Goal: Check status: Check status

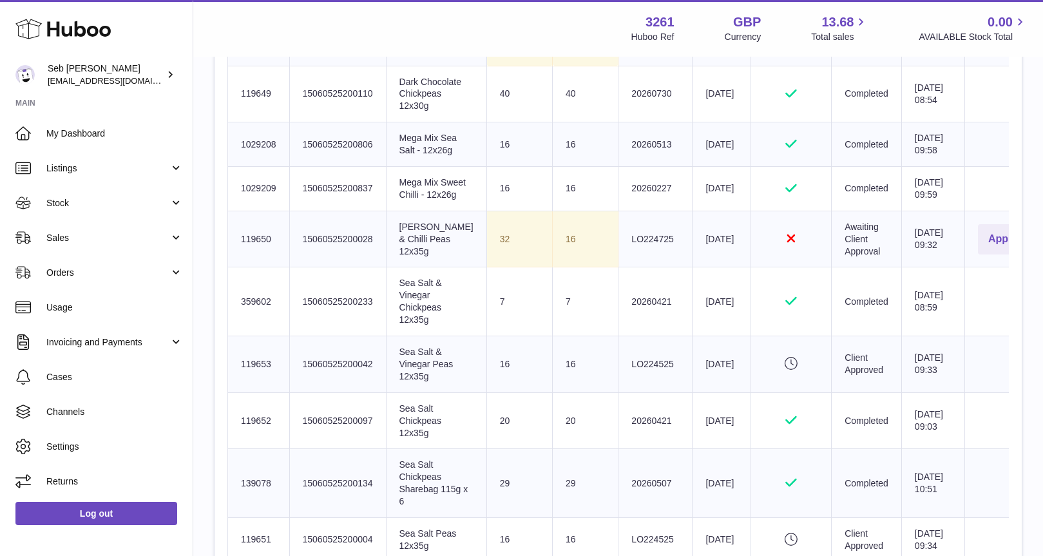
scroll to position [617, 0]
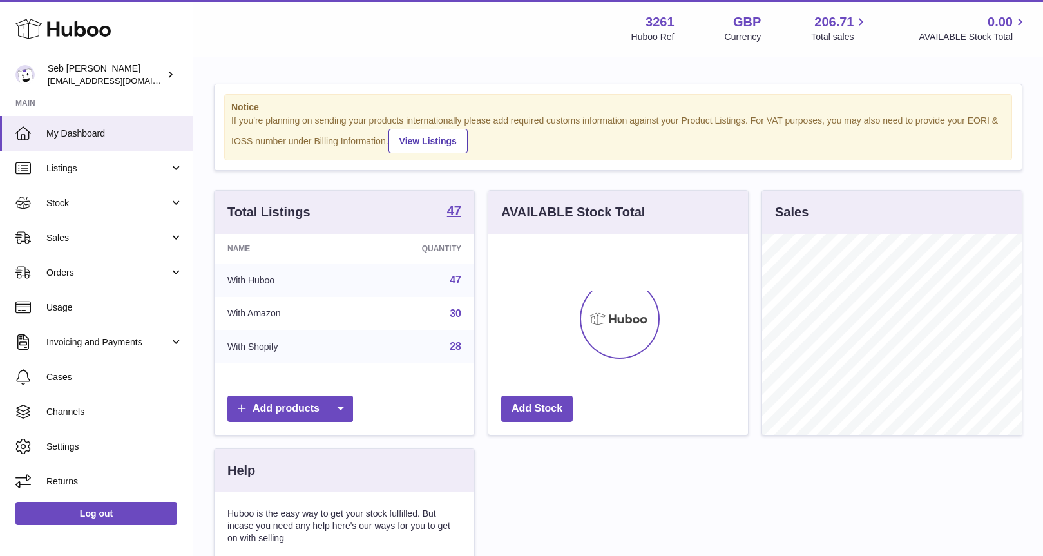
scroll to position [201, 260]
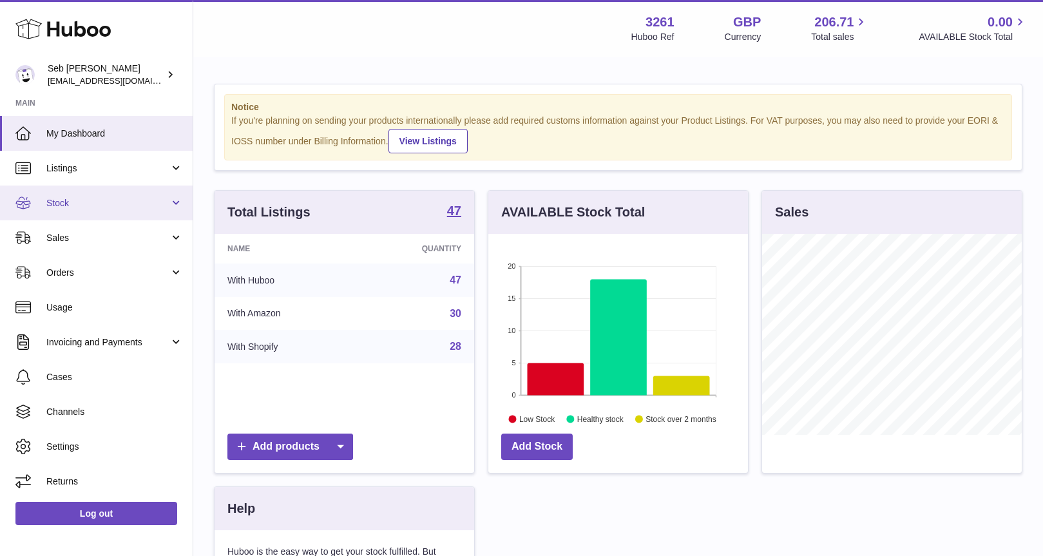
click at [164, 204] on span "Stock" at bounding box center [107, 203] width 123 height 12
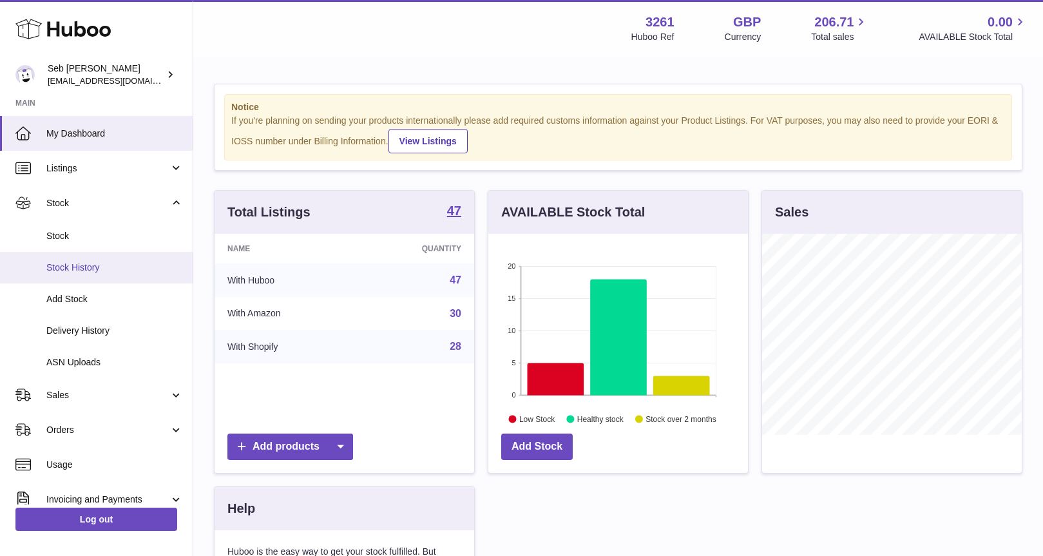
click at [146, 267] on span "Stock History" at bounding box center [114, 268] width 137 height 12
click at [88, 267] on span "Stock History" at bounding box center [114, 268] width 137 height 12
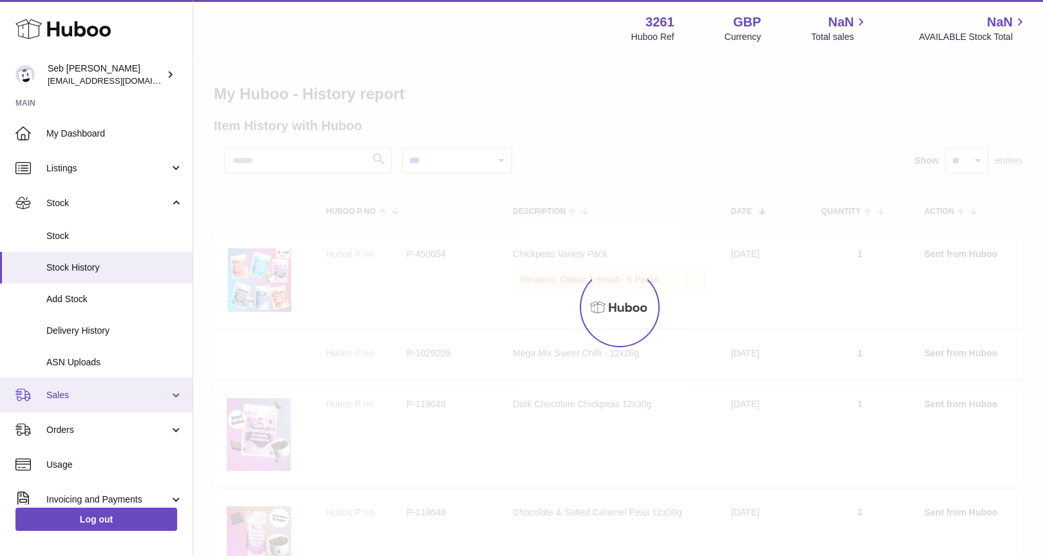
click at [86, 333] on ul "My Dashboard Listings Not with Huboo Listings with Huboo Bundles Stock Stock St…" at bounding box center [96, 386] width 193 height 540
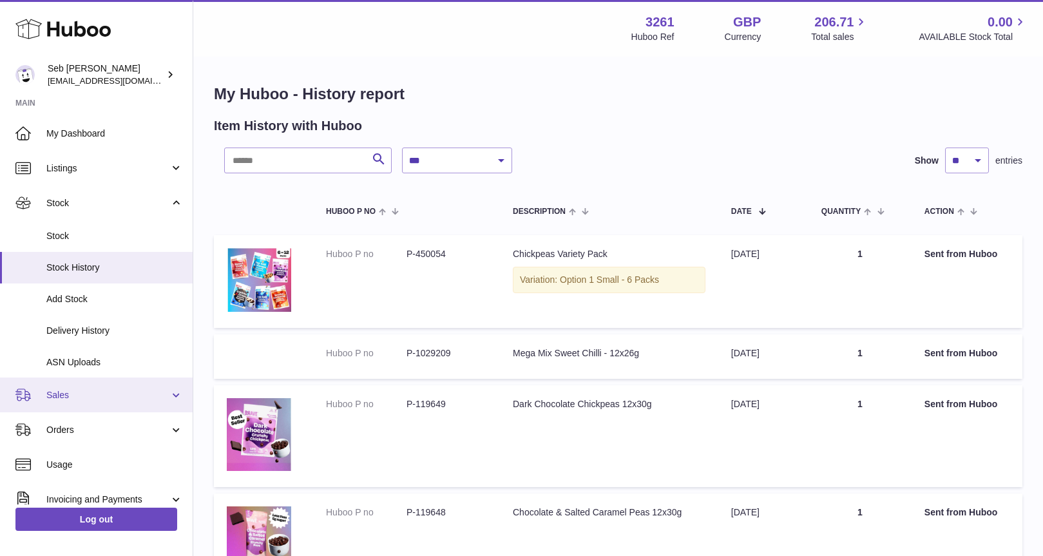
click at [86, 333] on span "Delivery History" at bounding box center [114, 331] width 137 height 12
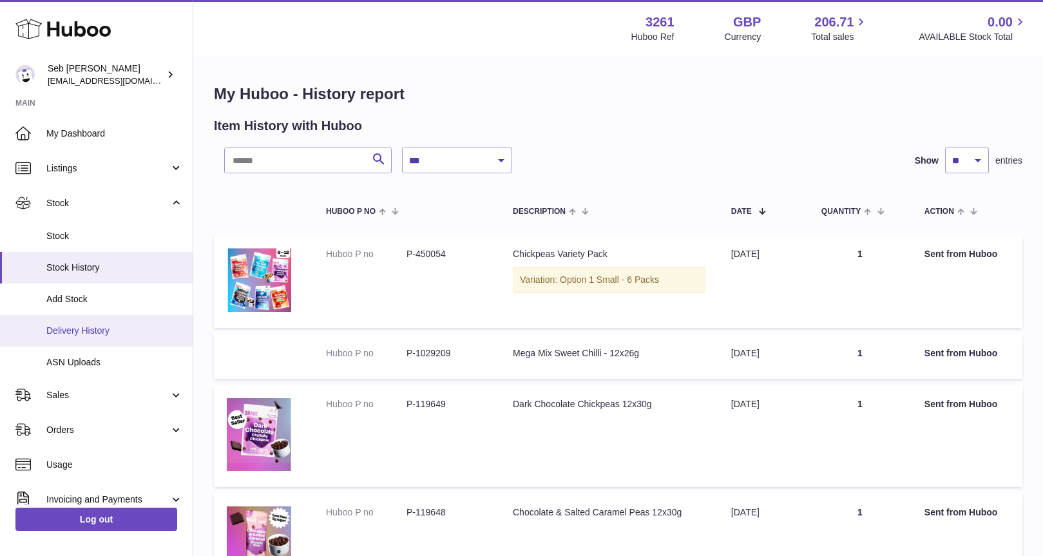
click at [82, 329] on span "Delivery History" at bounding box center [114, 331] width 137 height 12
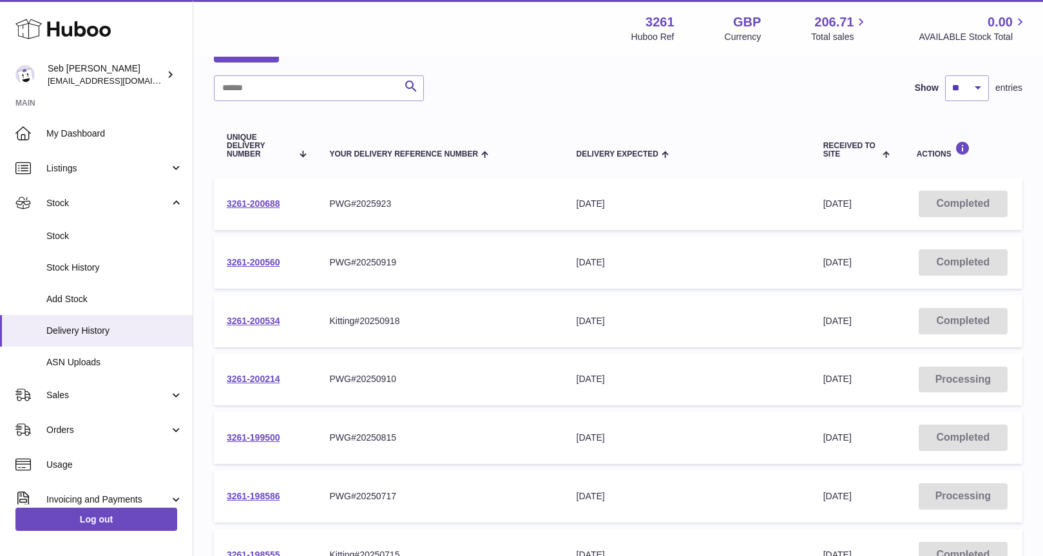
scroll to position [68, 0]
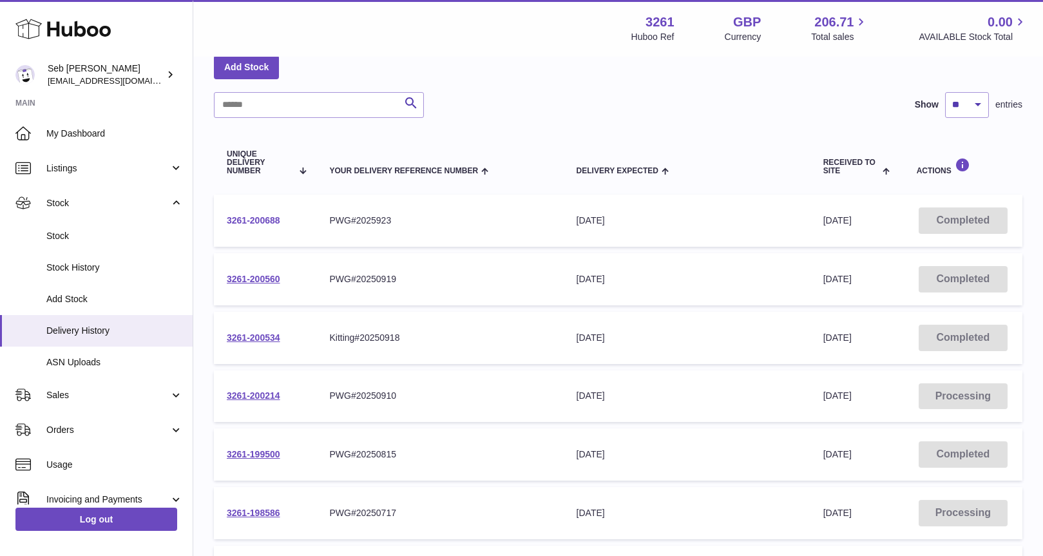
click at [273, 223] on link "3261-200688" at bounding box center [253, 220] width 53 height 10
